Goal: Information Seeking & Learning: Compare options

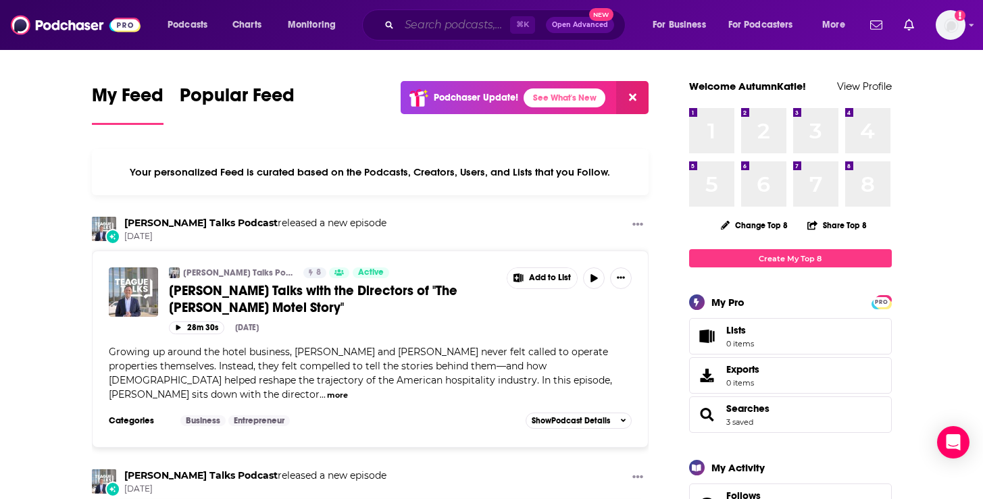
click at [494, 30] on input "Search podcasts, credits, & more..." at bounding box center [454, 25] width 111 height 22
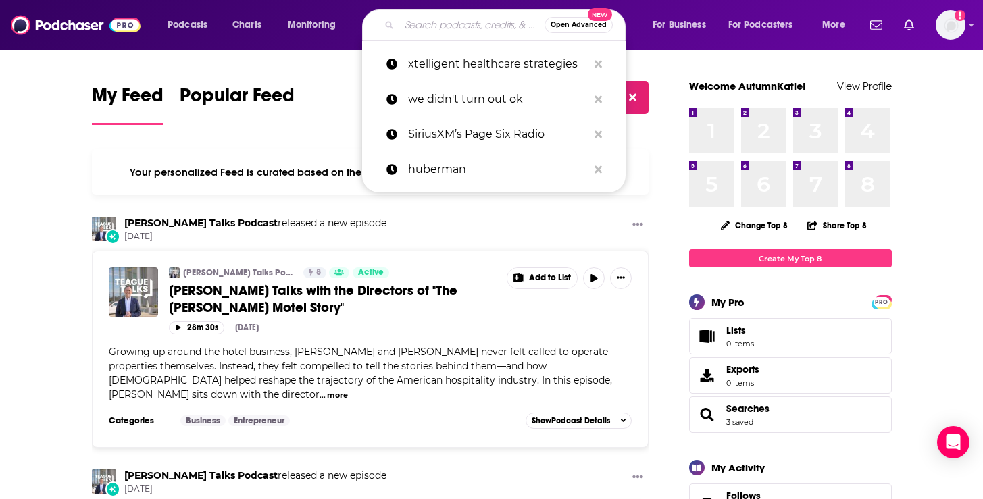
paste input "Beyond Fashion Business"
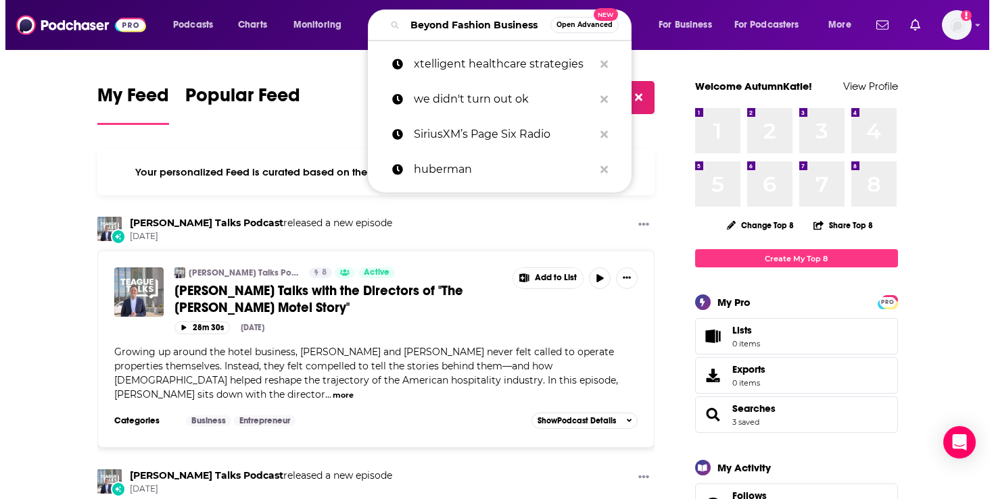
scroll to position [0, 20]
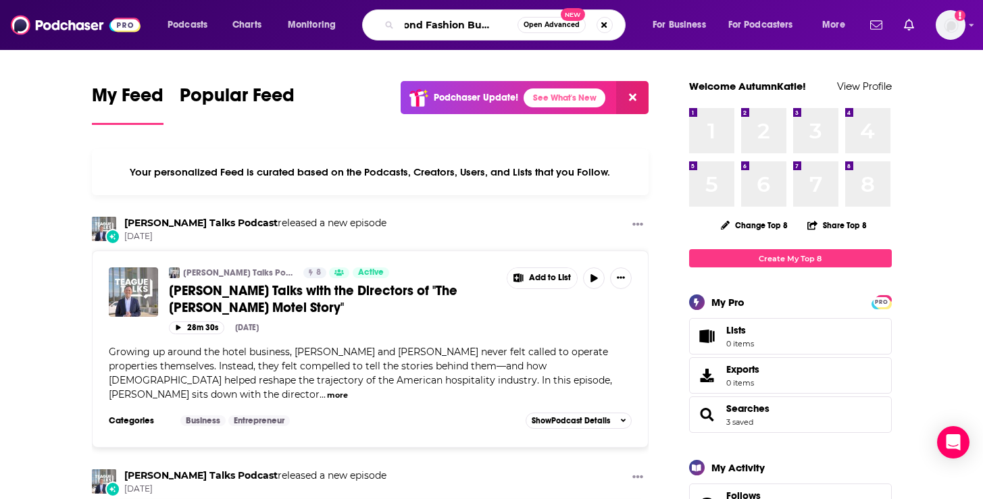
type input "Beyond Fashion Business"
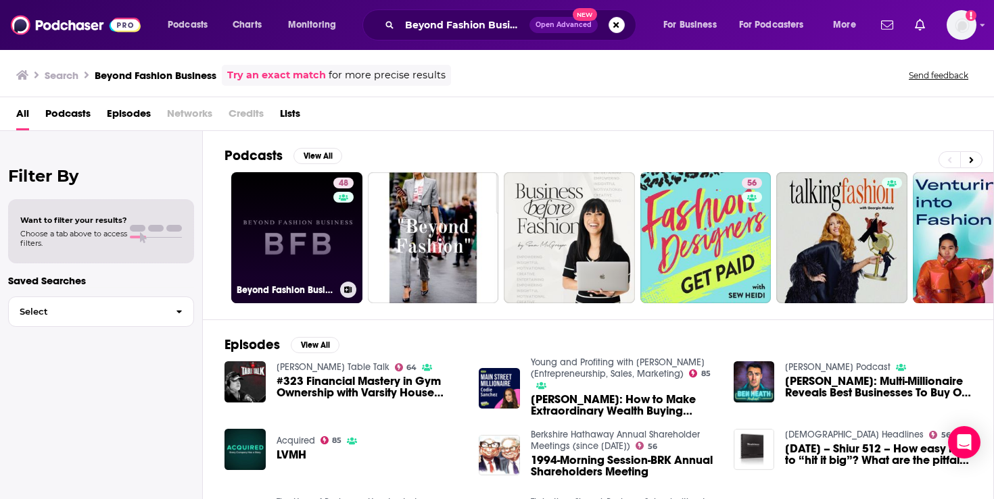
click at [286, 256] on link "48 Beyond Fashion Business" at bounding box center [296, 237] width 131 height 131
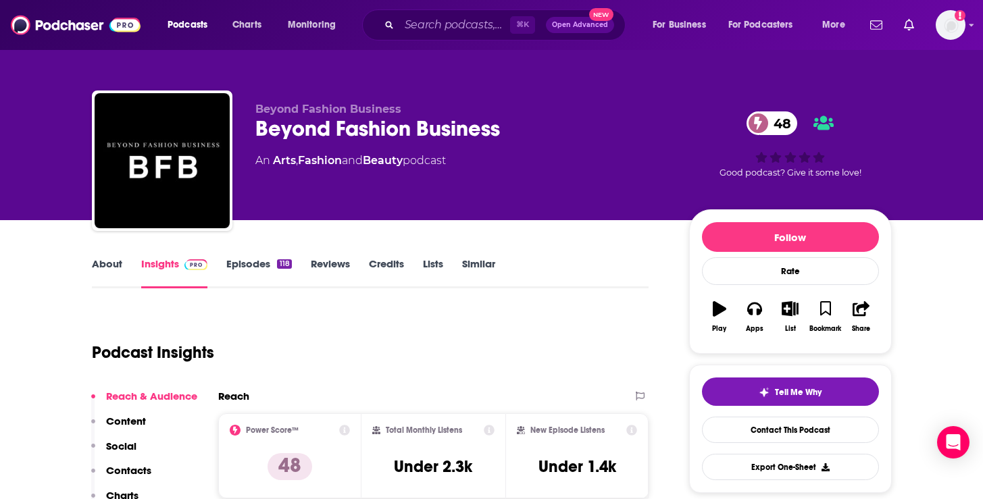
scroll to position [230, 0]
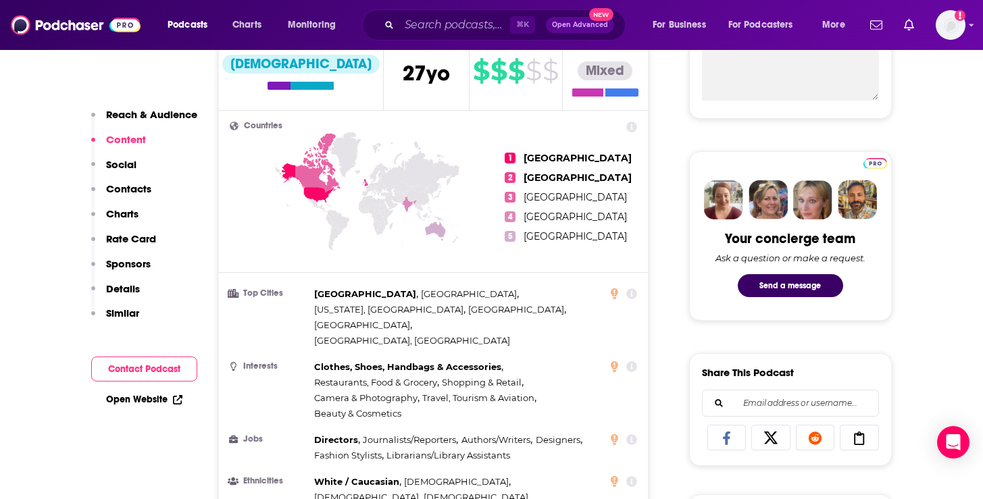
click at [122, 193] on p "Contacts" at bounding box center [128, 188] width 45 height 13
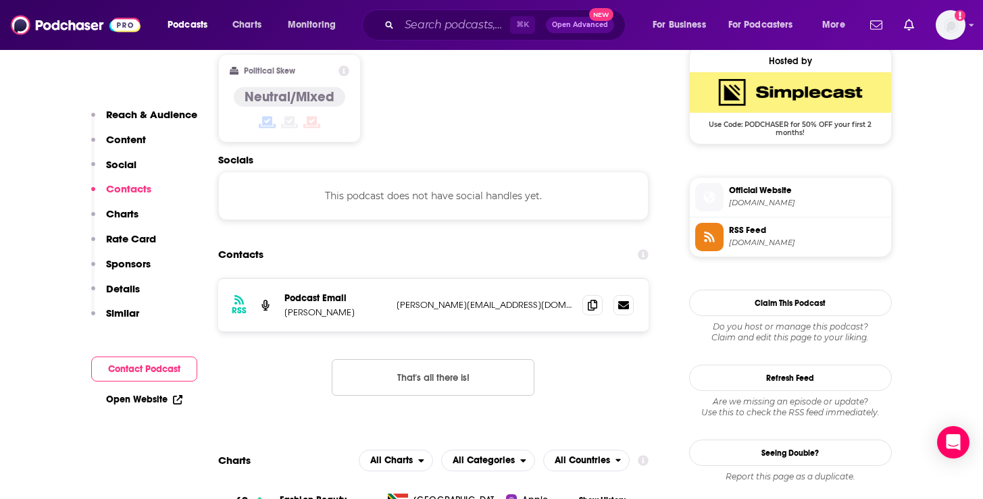
scroll to position [1104, 0]
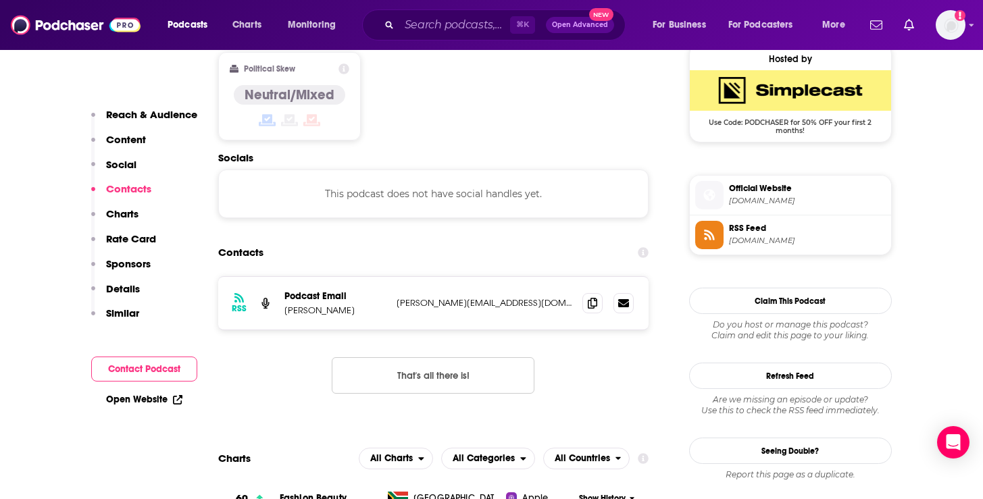
click at [122, 166] on p "Social" at bounding box center [121, 164] width 30 height 13
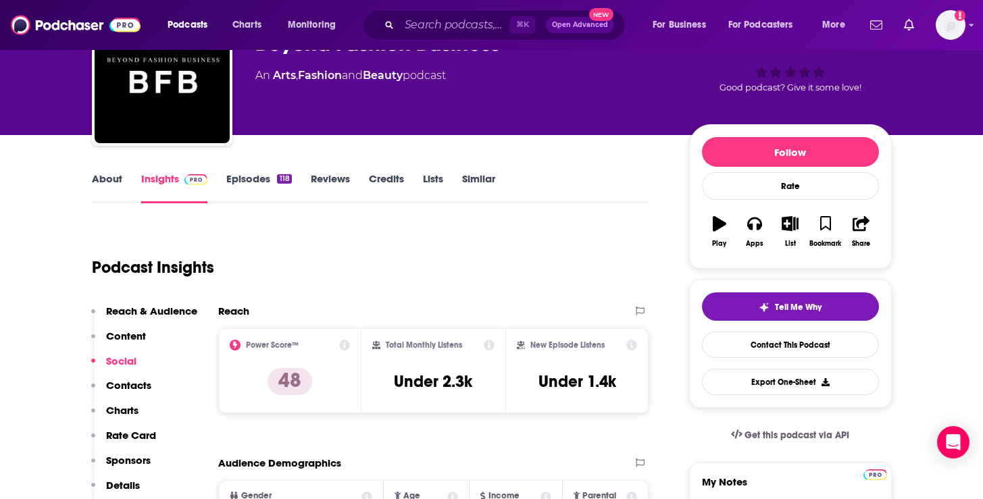
scroll to position [95, 0]
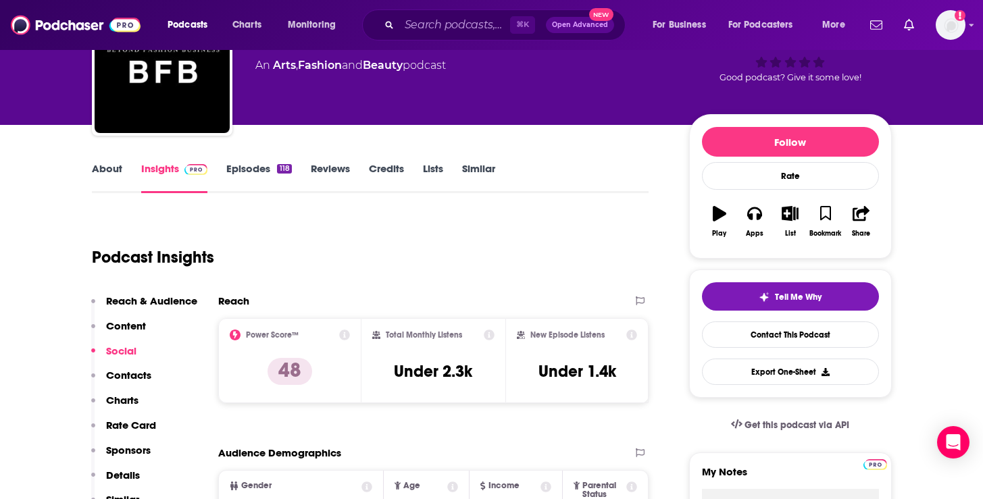
click at [149, 305] on p "Reach & Audience" at bounding box center [151, 301] width 91 height 13
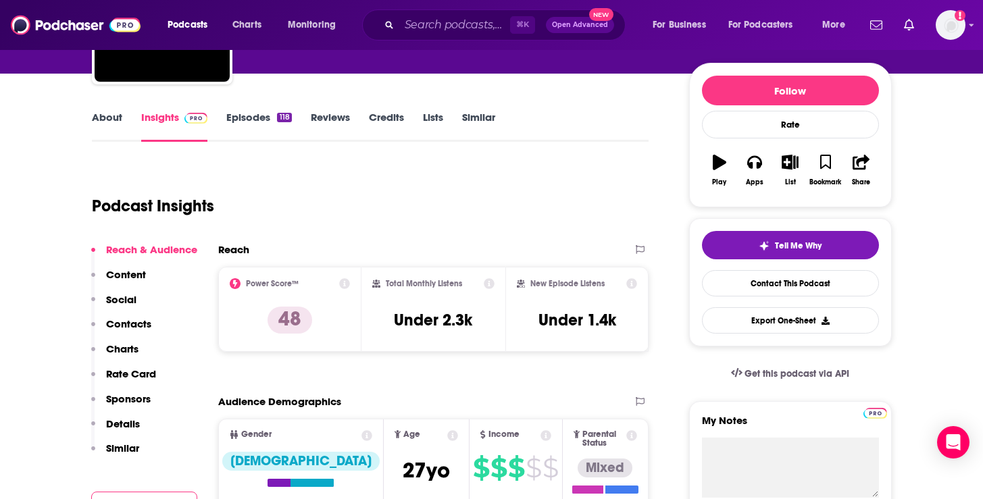
scroll to position [0, 0]
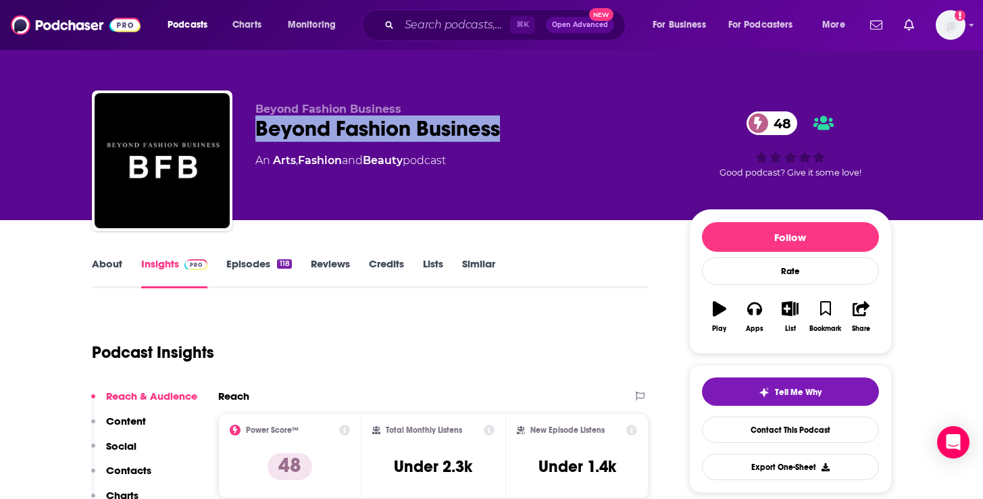
drag, startPoint x: 520, startPoint y: 123, endPoint x: 247, endPoint y: 120, distance: 273.1
click at [247, 120] on div "Beyond Fashion Business Beyond Fashion Business 48 An Arts , Fashion and Beauty…" at bounding box center [492, 164] width 800 height 146
copy h2 "Beyond Fashion Business"
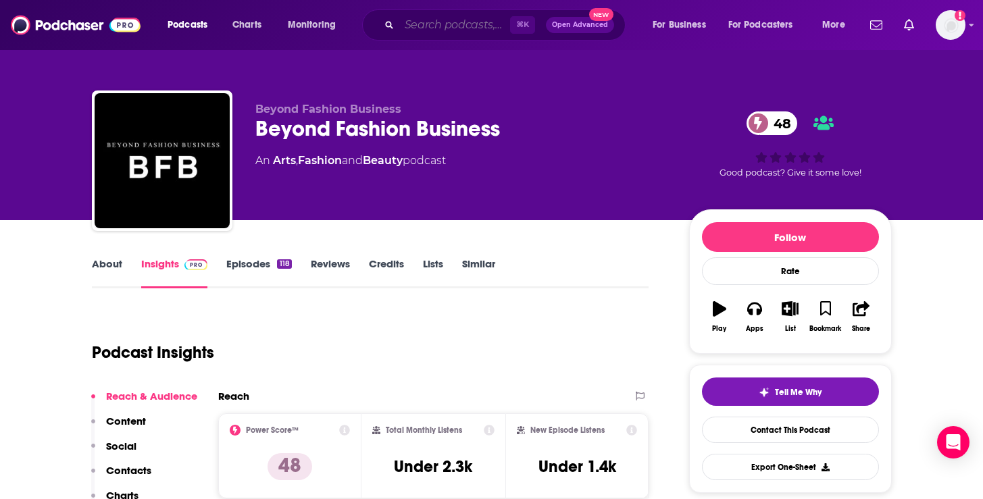
click at [490, 25] on input "Search podcasts, credits, & more..." at bounding box center [454, 25] width 111 height 22
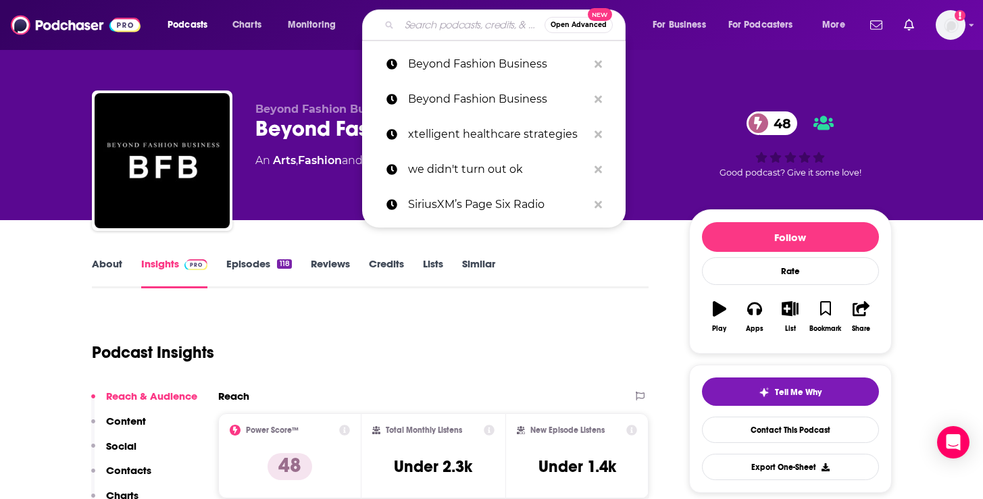
paste input "Bloomberg Businessweek (Business News)"
type input "Bloomberg Businessweek (Business News)"
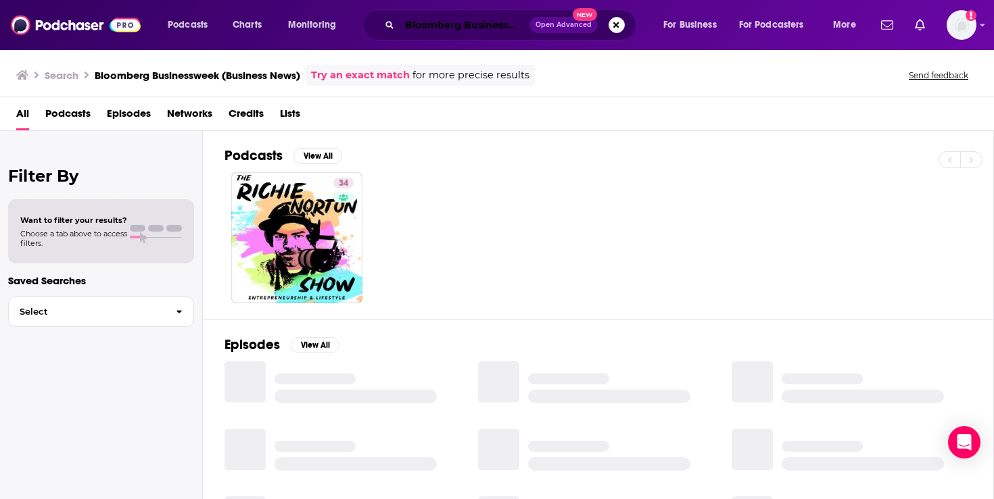
click at [485, 30] on input "Bloomberg Businessweek (Business News)" at bounding box center [464, 25] width 130 height 22
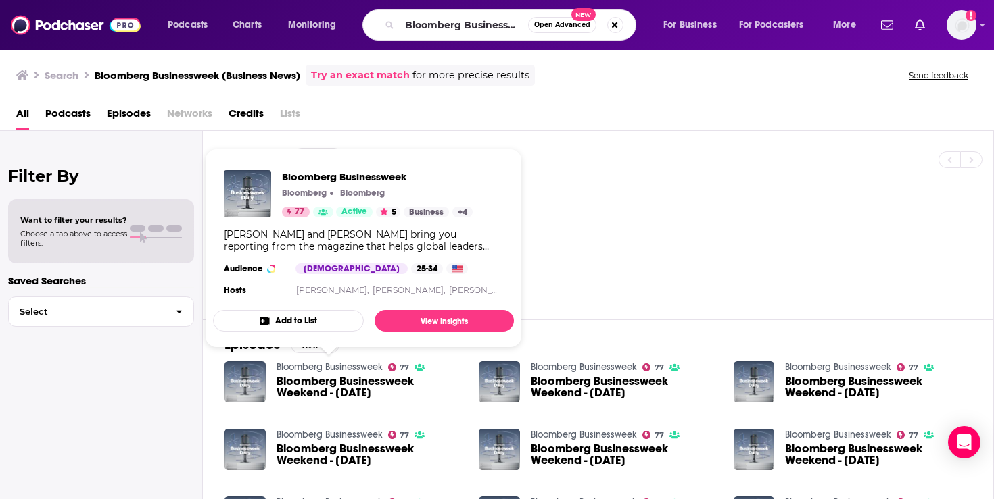
click at [336, 369] on link "Bloomberg Businessweek" at bounding box center [329, 367] width 106 height 11
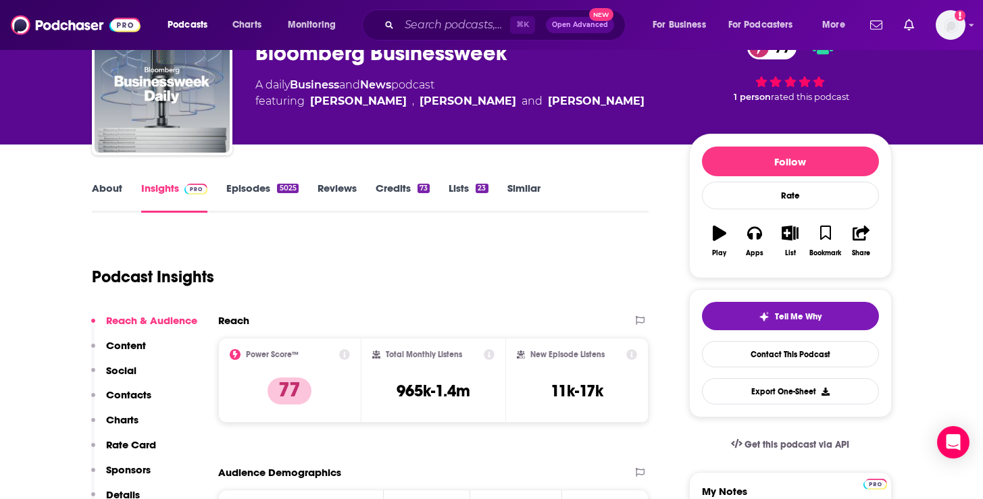
scroll to position [88, 0]
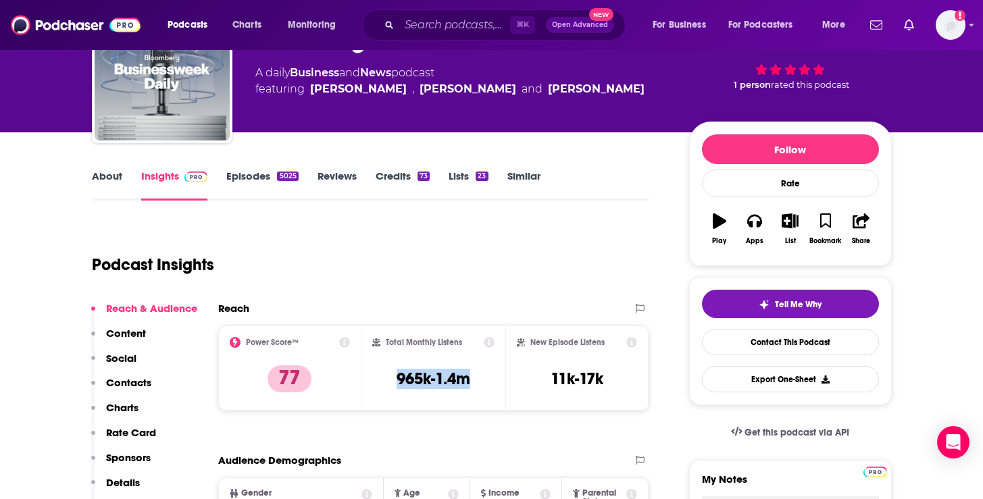
drag, startPoint x: 478, startPoint y: 381, endPoint x: 374, endPoint y: 381, distance: 103.4
click at [374, 381] on div "Total Monthly Listens 965k-1.4m" at bounding box center [433, 368] width 122 height 62
copy h3 "965k-1.4m"
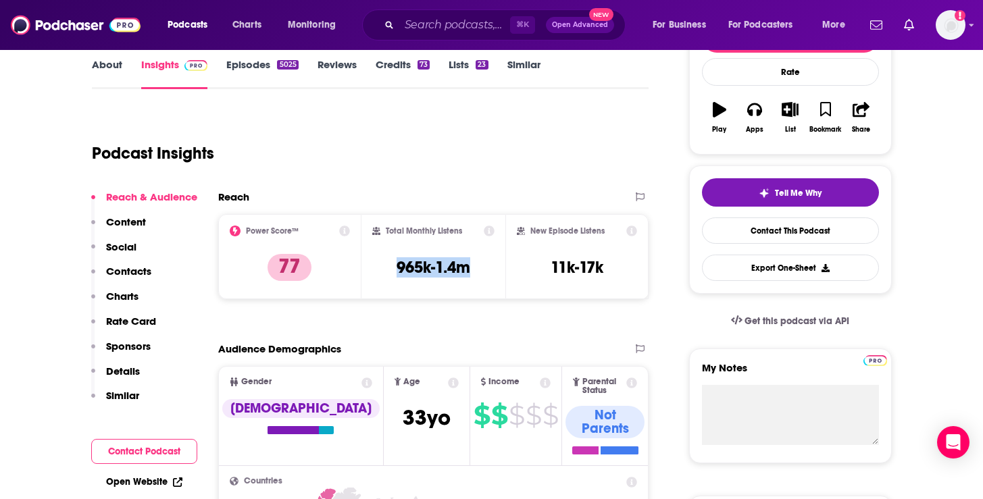
scroll to position [0, 0]
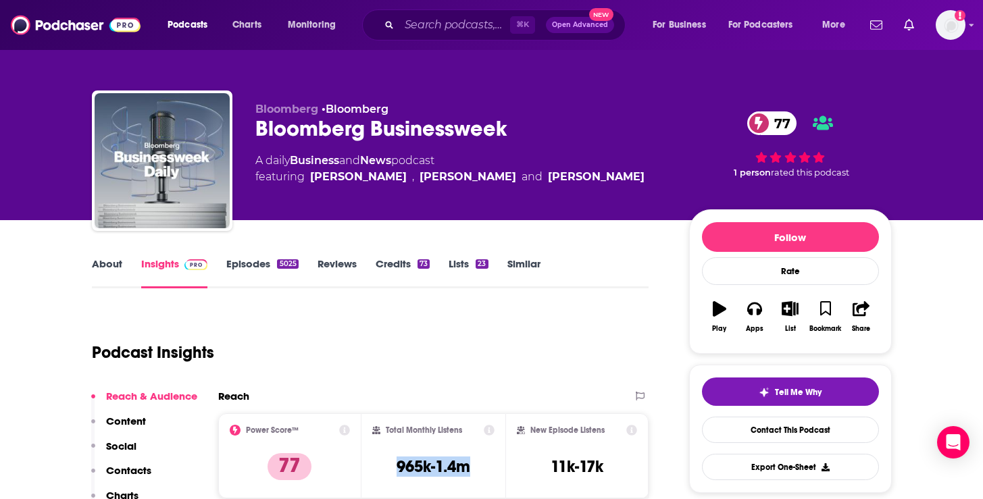
click at [257, 262] on link "Episodes 5025" at bounding box center [262, 273] width 72 height 31
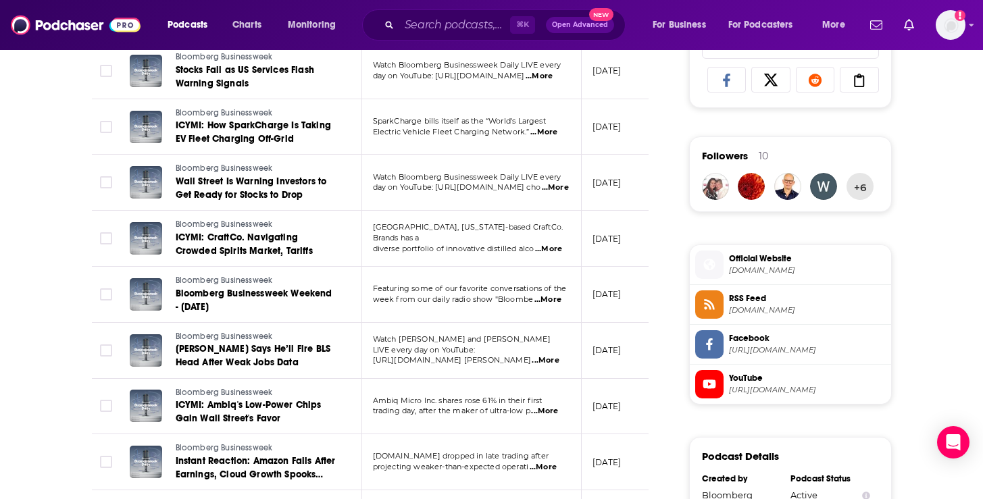
scroll to position [741, 0]
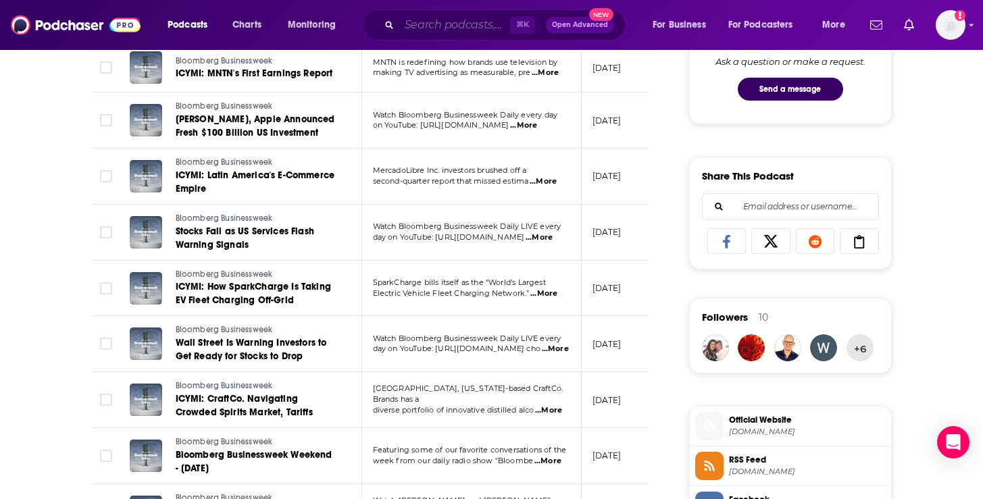
click at [471, 25] on input "Search podcasts, credits, & more..." at bounding box center [454, 25] width 111 height 22
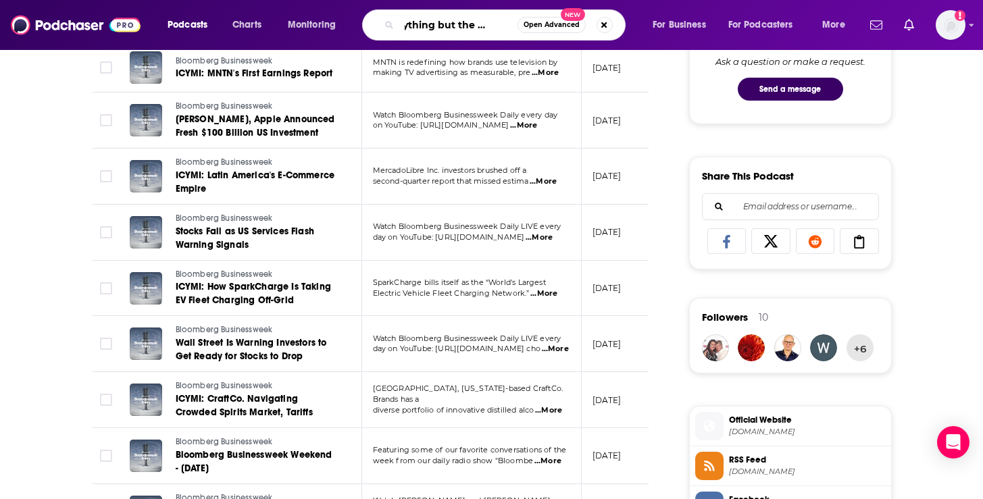
type input "everything but the best pia"
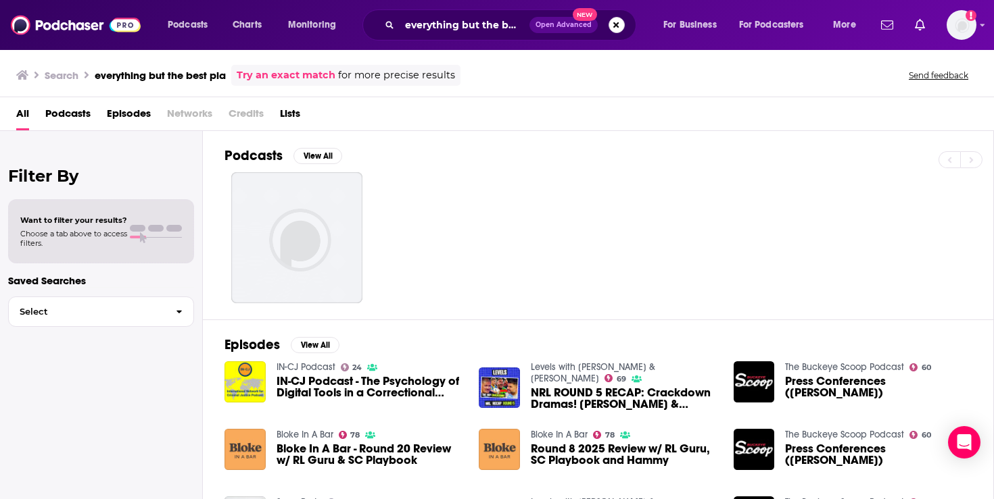
click at [618, 28] on button "Search podcasts, credits, & more..." at bounding box center [616, 25] width 16 height 16
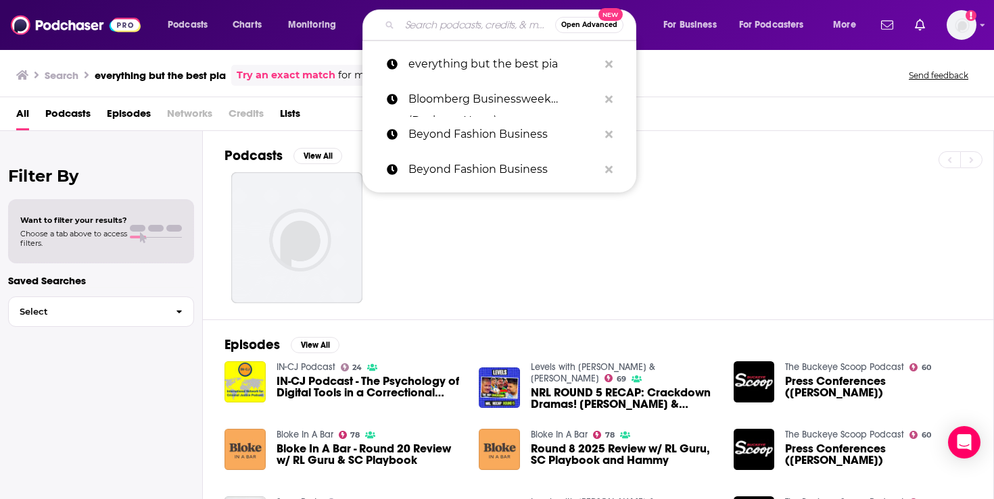
paste input "Everything is the Best"
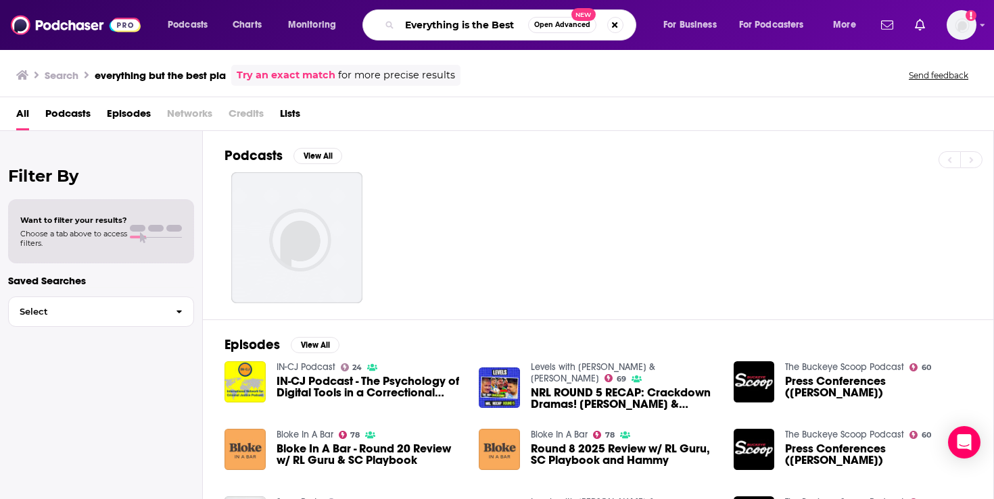
type input "Everything is the Best"
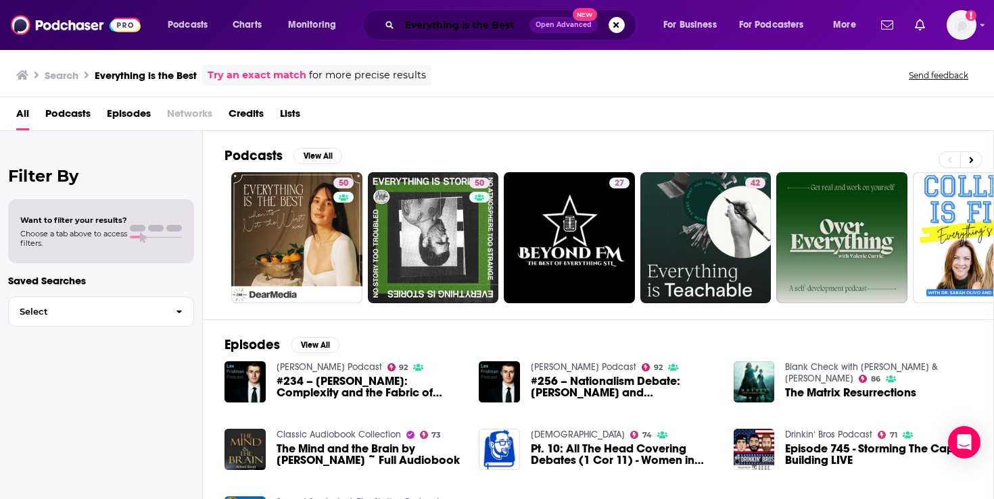
click at [503, 24] on input "Everything is the Best" at bounding box center [464, 25] width 130 height 22
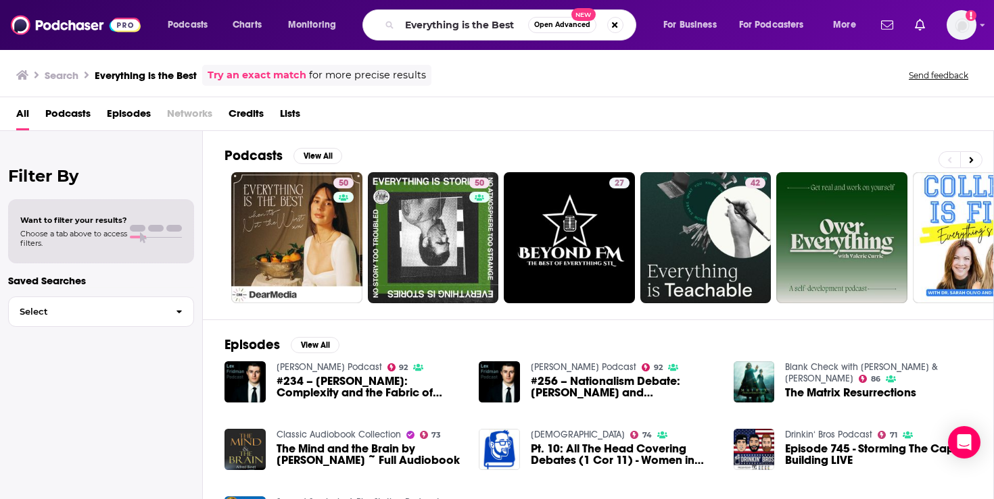
drag, startPoint x: 530, startPoint y: 22, endPoint x: 481, endPoint y: 22, distance: 49.3
click at [479, 22] on div "Everything is the Best Open Advanced New" at bounding box center [499, 24] width 274 height 31
drag, startPoint x: 518, startPoint y: 27, endPoint x: 366, endPoint y: 27, distance: 152.1
click at [366, 27] on div "Everything is the Best Open Advanced New" at bounding box center [499, 24] width 274 height 31
paste input "Founder's Journal"
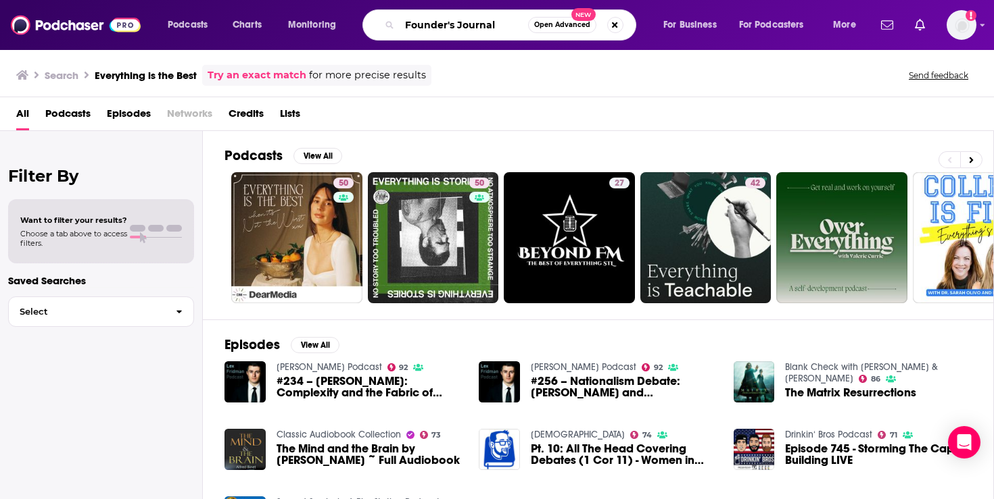
type input "Founder's Journal"
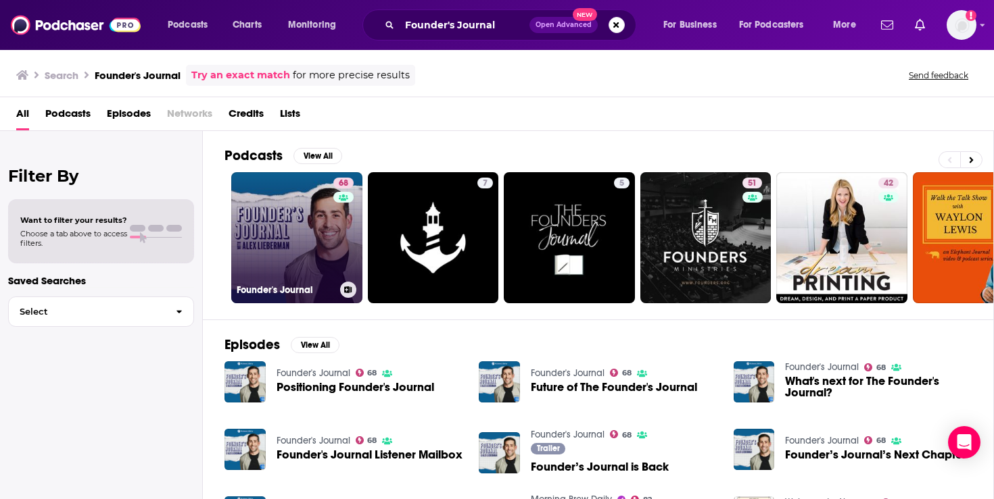
click at [299, 222] on link "68 Founder's Journal" at bounding box center [296, 237] width 131 height 131
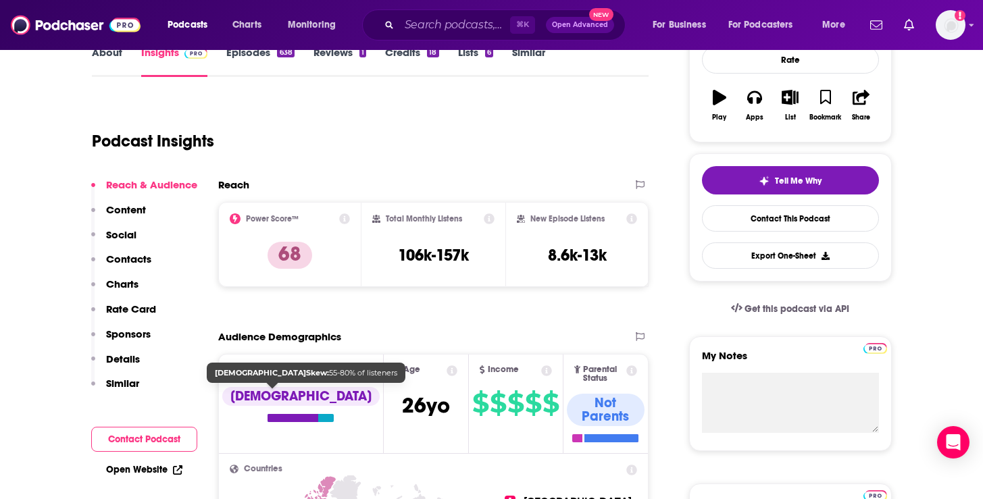
scroll to position [205, 0]
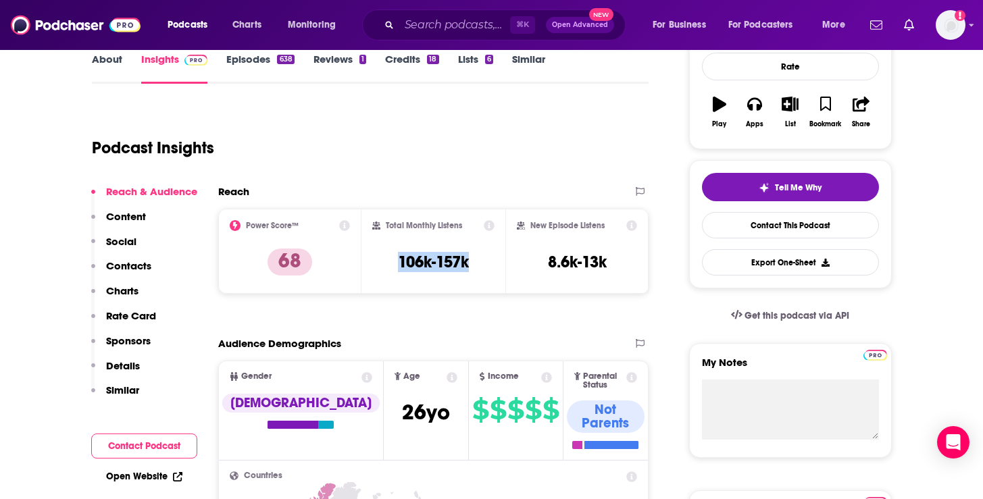
drag, startPoint x: 482, startPoint y: 265, endPoint x: 392, endPoint y: 264, distance: 89.9
click at [392, 264] on div "Total Monthly Listens 106k-157k" at bounding box center [433, 251] width 122 height 62
copy h3 "106k-157k"
click at [464, 26] on input "Search podcasts, credits, & more..." at bounding box center [454, 25] width 111 height 22
paste input "Foundr Podcast"
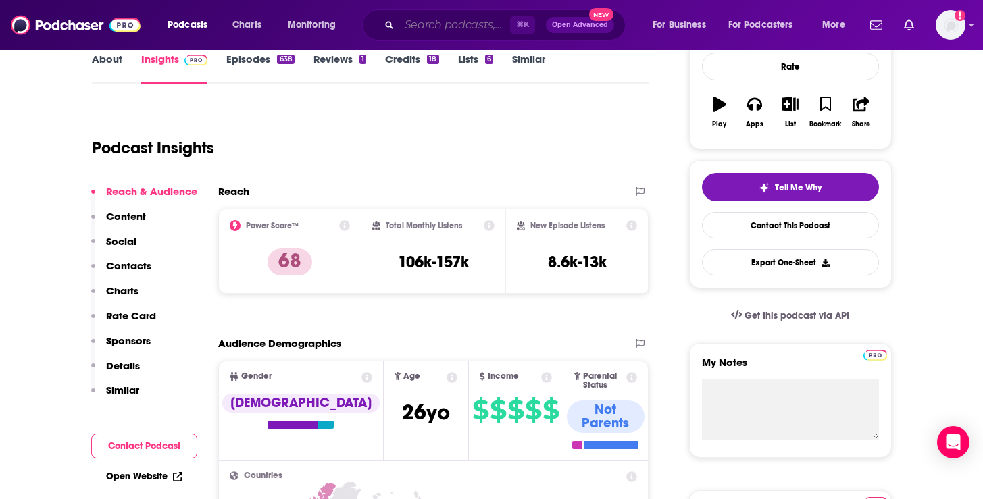
type input "Foundr Podcast"
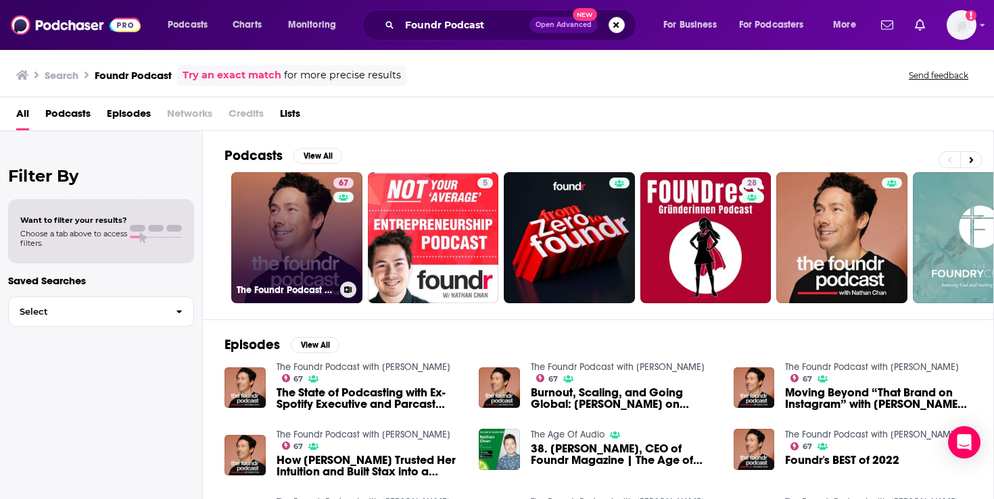
click at [314, 230] on link "67 The Foundr Podcast with [PERSON_NAME]" at bounding box center [296, 237] width 131 height 131
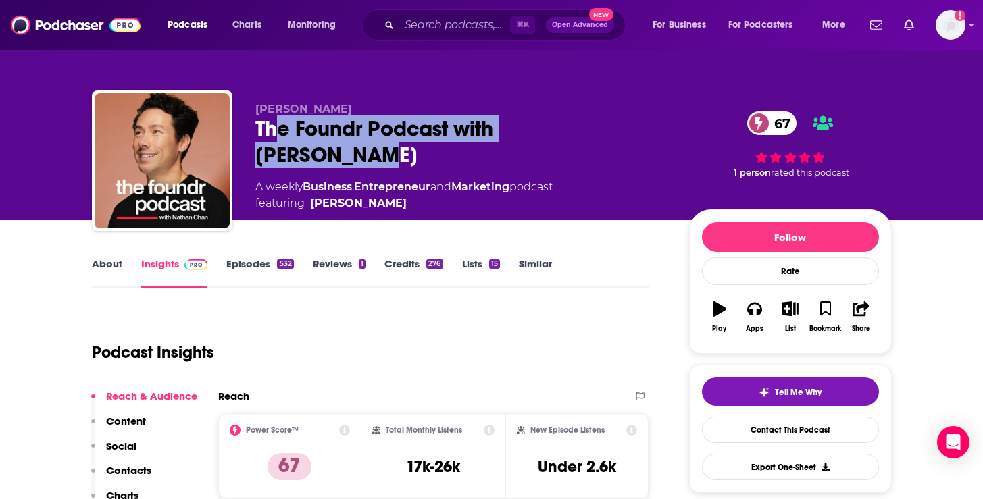
drag, startPoint x: 646, startPoint y: 136, endPoint x: 274, endPoint y: 122, distance: 372.0
click at [274, 122] on div "The Foundr Podcast with [PERSON_NAME] 67" at bounding box center [461, 142] width 412 height 53
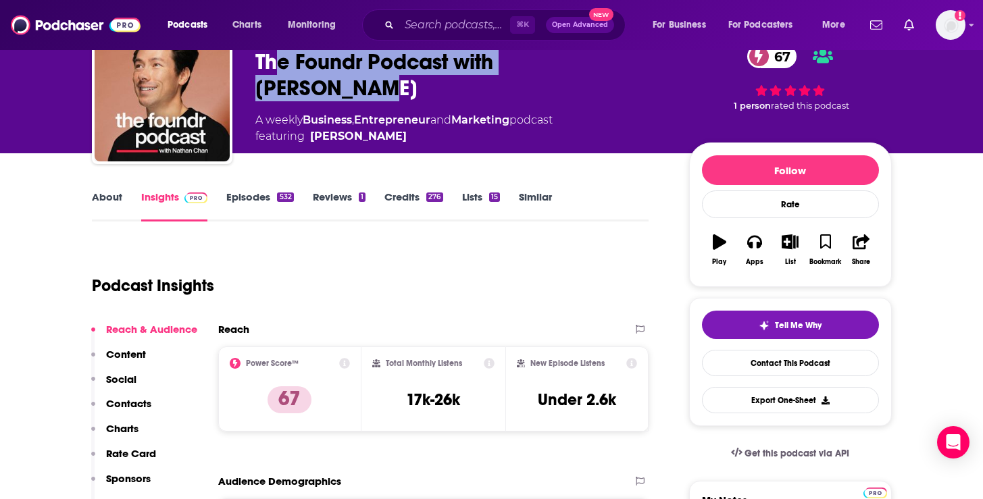
scroll to position [68, 0]
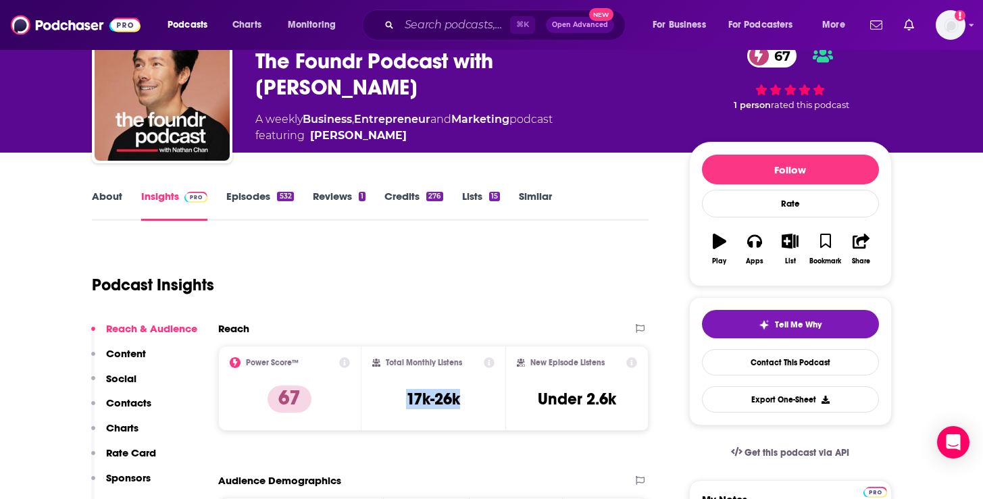
drag, startPoint x: 475, startPoint y: 402, endPoint x: 401, endPoint y: 400, distance: 74.4
click at [401, 400] on div "Total Monthly Listens 17k-26k" at bounding box center [433, 389] width 122 height 62
copy h3 "17k-26k"
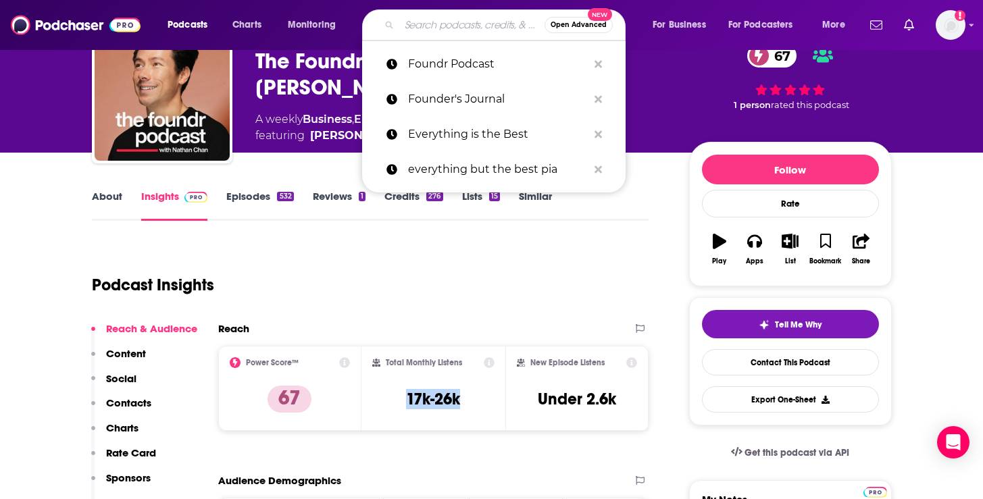
click at [493, 24] on input "Search podcasts, credits, & more..." at bounding box center [471, 25] width 145 height 22
paste input "Habits & Hustle (from Entrepreneur)"
type input "Habits & Hustle (from Entrepreneur)"
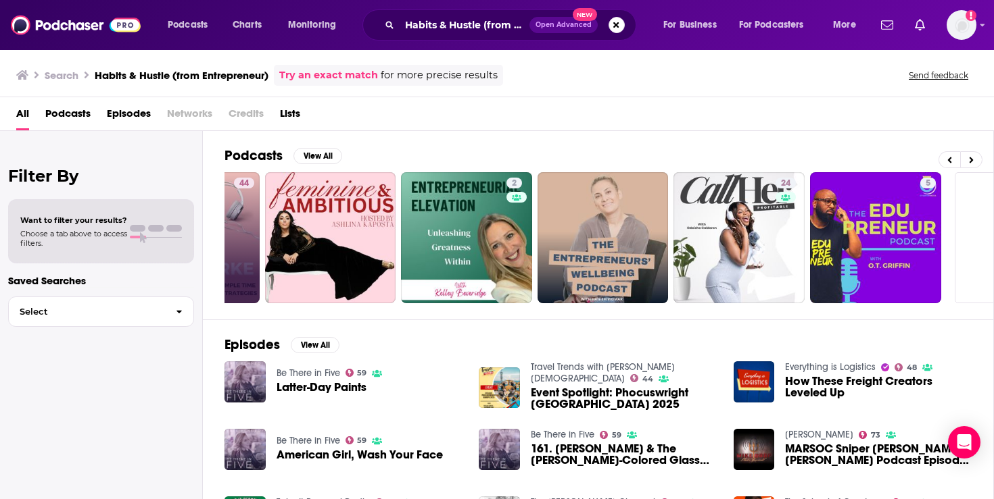
scroll to position [0, 472]
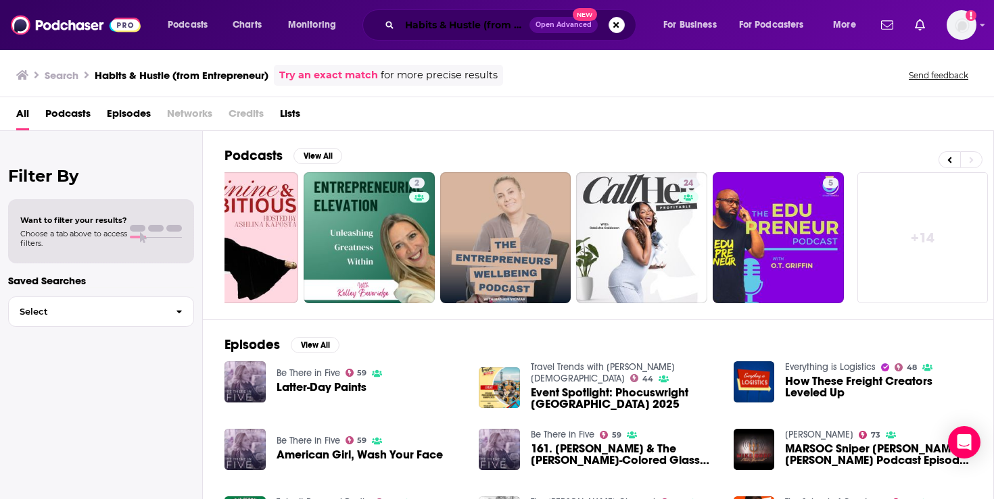
click at [477, 24] on input "Habits & Hustle (from Entrepreneur)" at bounding box center [464, 25] width 130 height 22
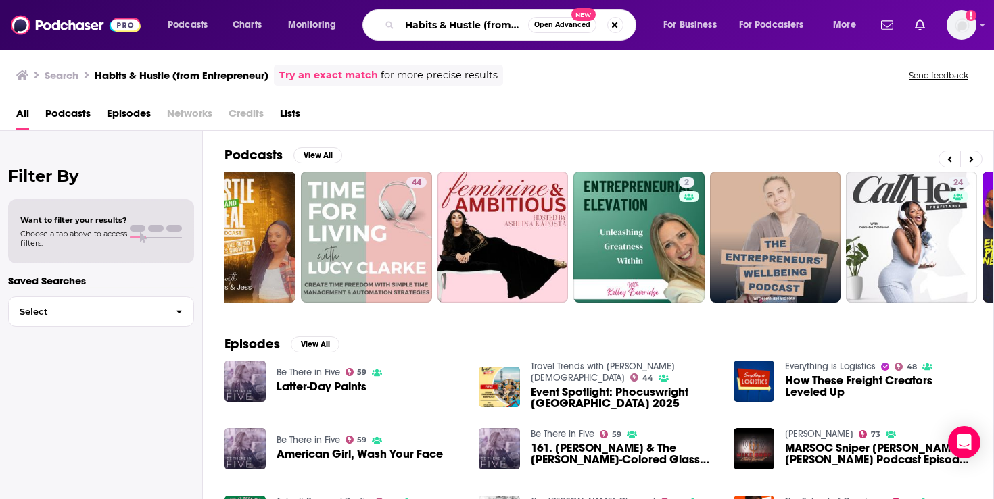
scroll to position [0, 63]
drag, startPoint x: 406, startPoint y: 24, endPoint x: 610, endPoint y: 26, distance: 204.1
click at [610, 26] on div "Habits & Hustle (from Entrepreneur) Open Advanced New" at bounding box center [499, 24] width 274 height 31
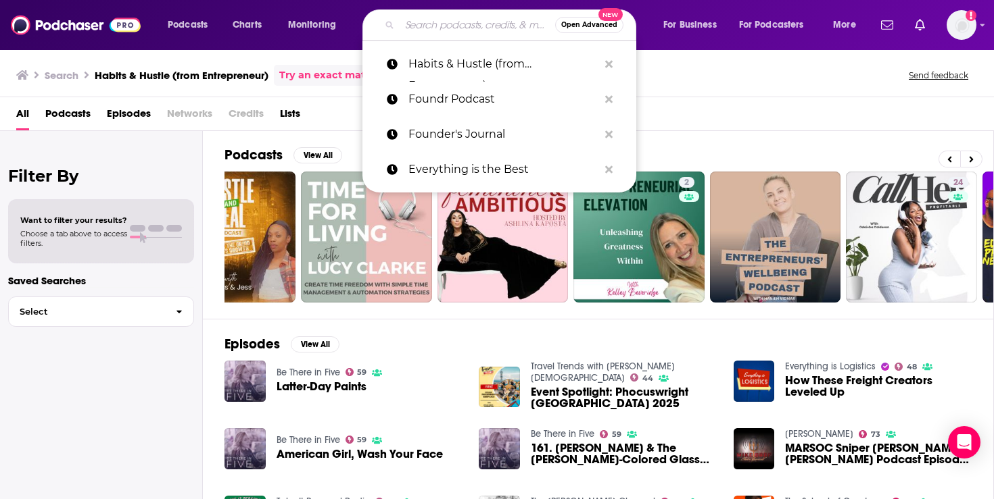
paste input "Habits & Hustle"
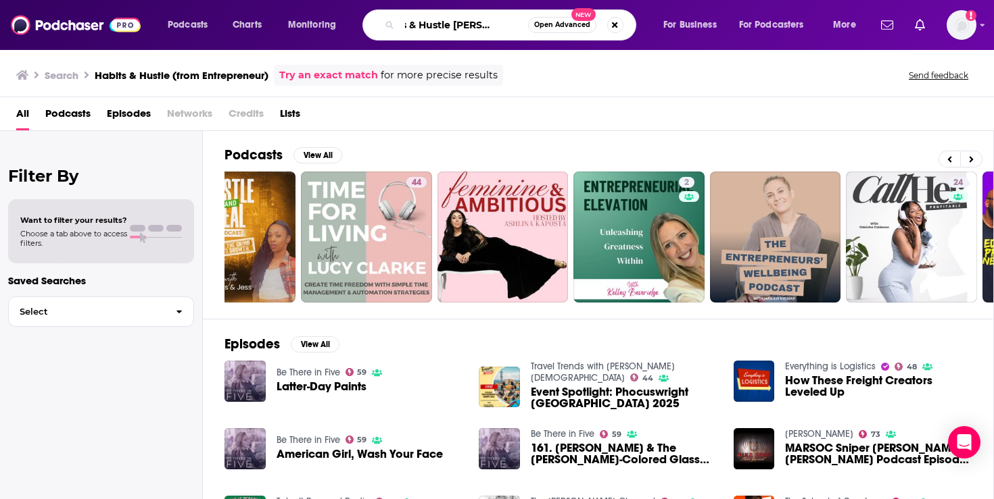
scroll to position [0, 36]
type input "Habits & Hustle [PERSON_NAME]"
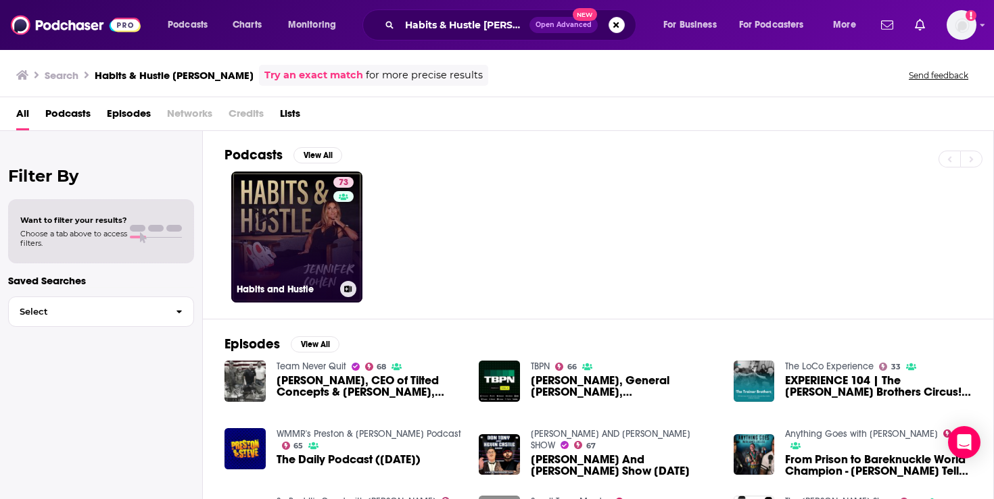
click at [305, 207] on link "73 Habits and Hustle" at bounding box center [296, 237] width 131 height 131
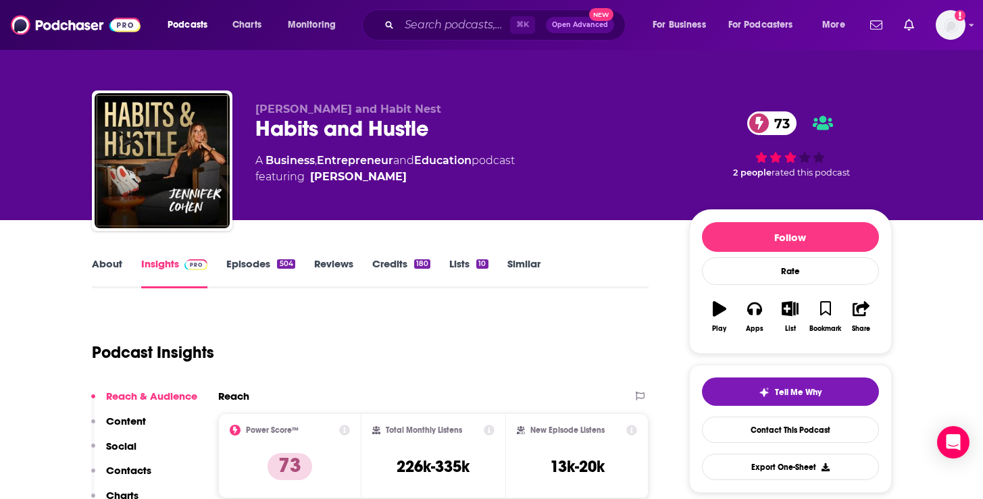
click at [249, 274] on link "Episodes 504" at bounding box center [260, 273] width 68 height 31
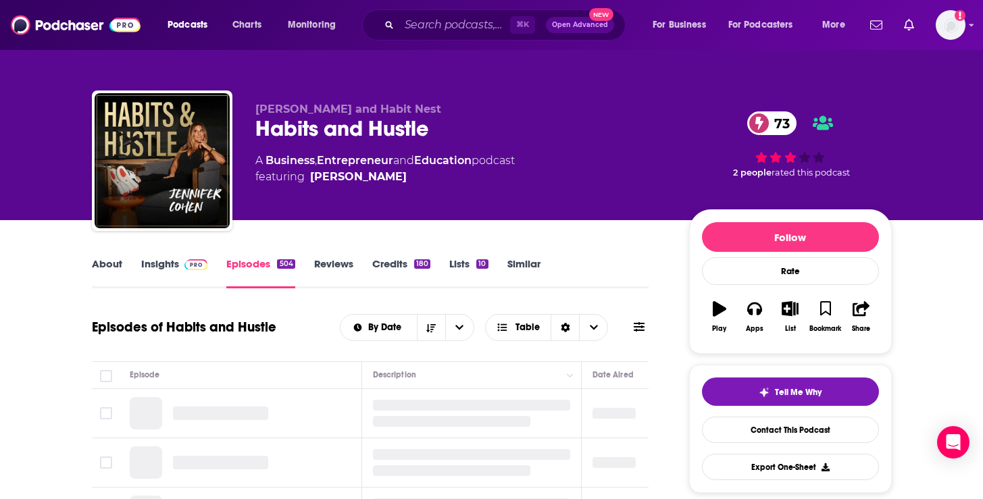
click at [180, 262] on span at bounding box center [193, 264] width 29 height 13
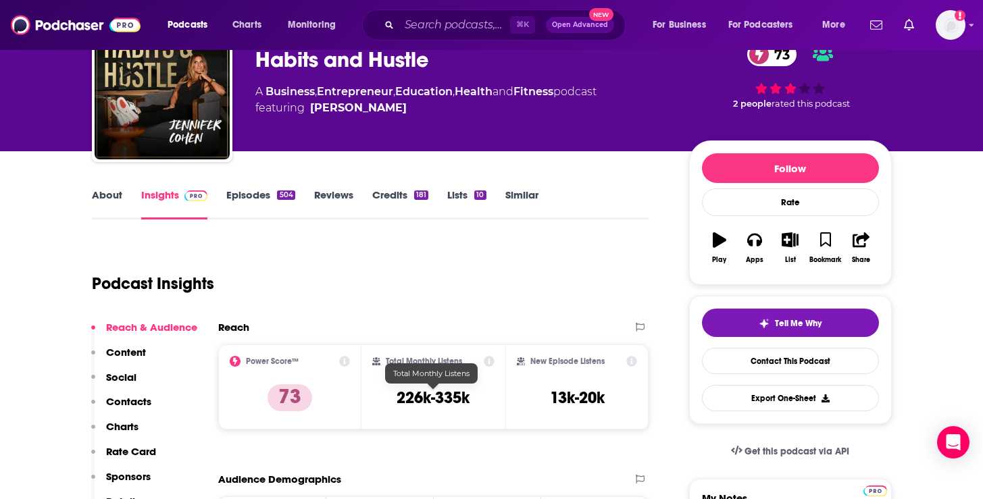
scroll to position [68, 0]
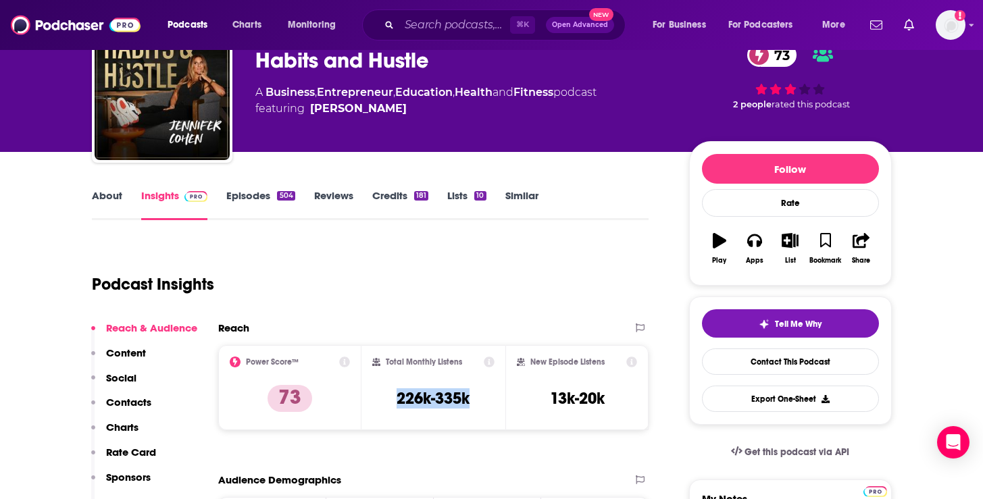
drag, startPoint x: 489, startPoint y: 395, endPoint x: 380, endPoint y: 397, distance: 109.5
click at [380, 398] on div "Total Monthly Listens 226k-335k" at bounding box center [433, 388] width 122 height 62
copy h3 "226k-335k"
click at [472, 28] on input "Search podcasts, credits, & more..." at bounding box center [454, 25] width 111 height 22
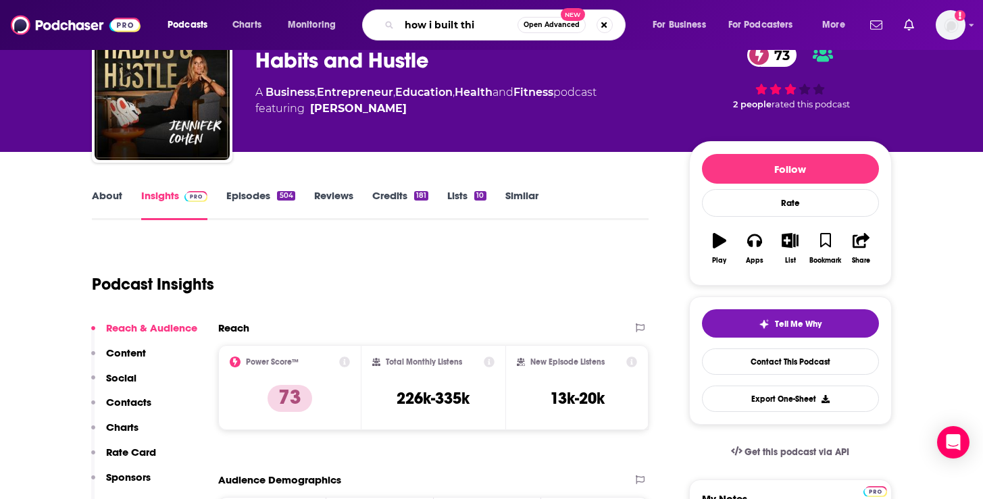
type input "how i built this"
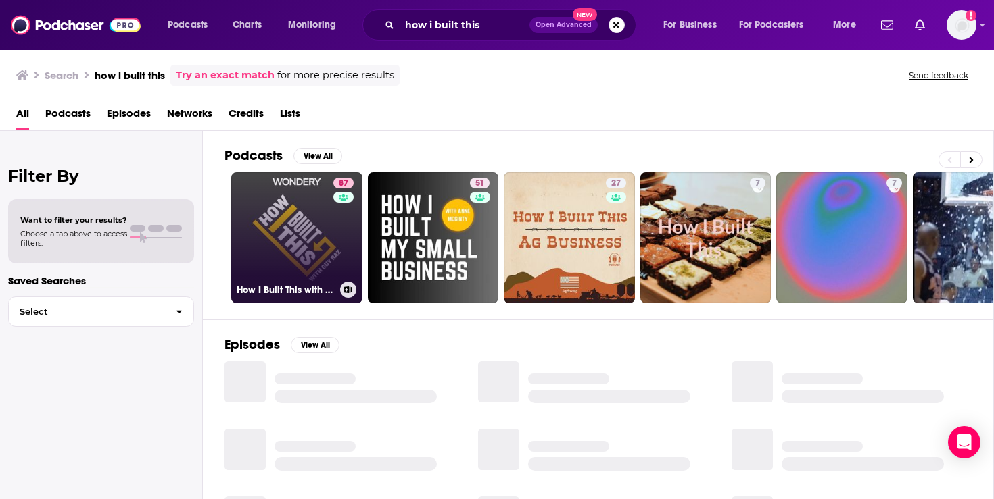
click at [301, 212] on link "87 How I Built This with [PERSON_NAME]" at bounding box center [296, 237] width 131 height 131
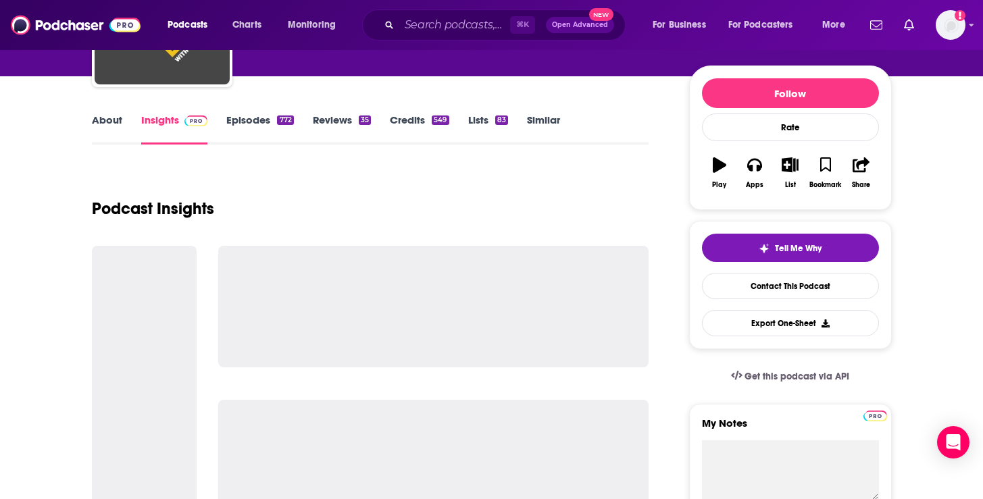
scroll to position [162, 0]
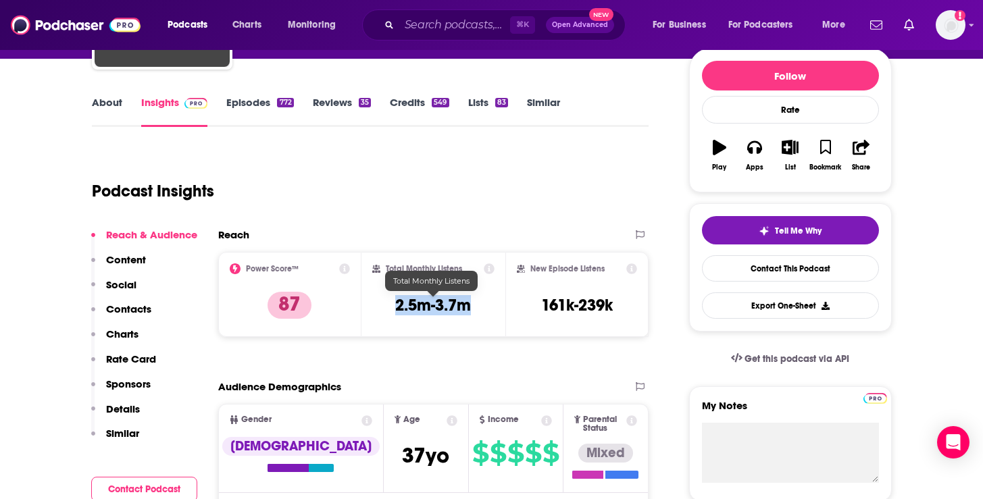
drag, startPoint x: 477, startPoint y: 306, endPoint x: 395, endPoint y: 303, distance: 81.8
click at [395, 304] on div "Total Monthly Listens 2.5m-3.7m" at bounding box center [433, 295] width 122 height 62
